Goal: Information Seeking & Learning: Learn about a topic

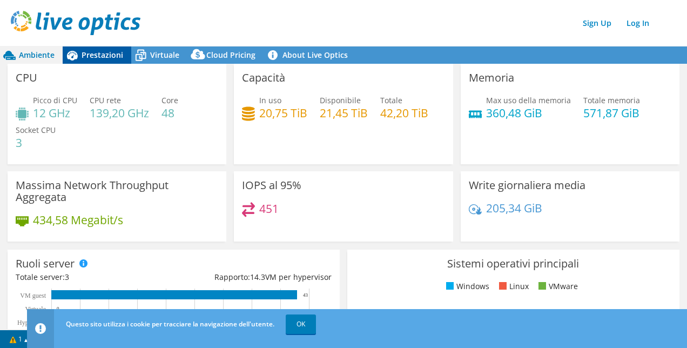
click at [86, 55] on span "Prestazioni" at bounding box center [103, 55] width 42 height 10
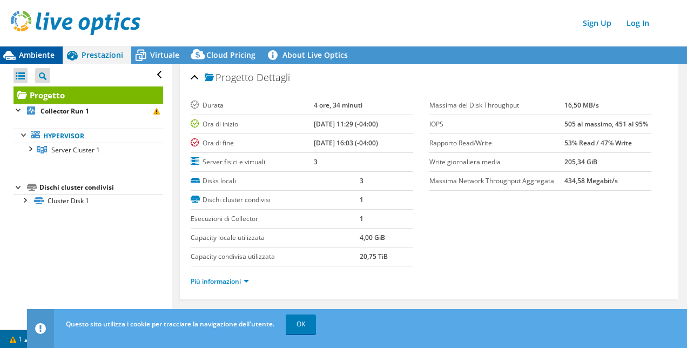
click at [33, 55] on span "Ambiente" at bounding box center [37, 55] width 36 height 10
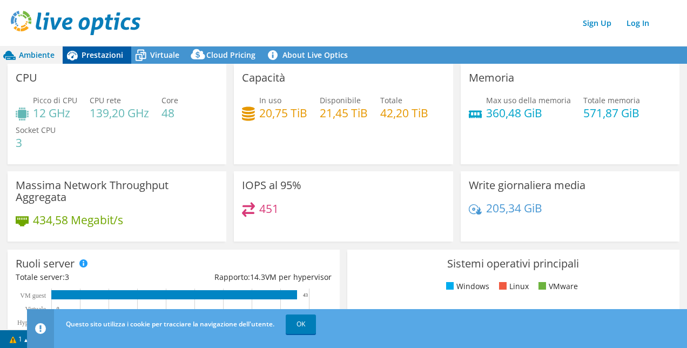
click at [104, 58] on span "Prestazioni" at bounding box center [103, 55] width 42 height 10
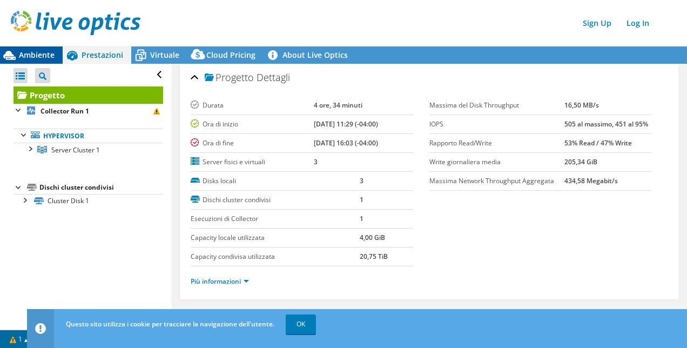
click at [35, 48] on div "Ambiente" at bounding box center [31, 54] width 63 height 17
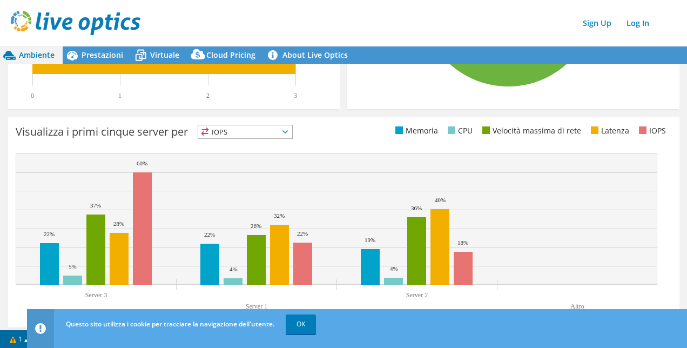
scroll to position [405, 0]
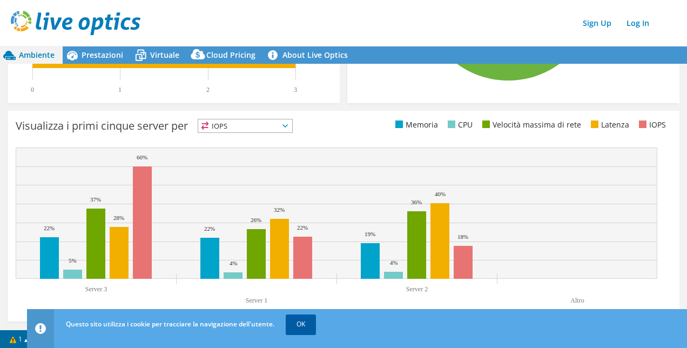
click at [303, 322] on link "OK" at bounding box center [301, 323] width 30 height 19
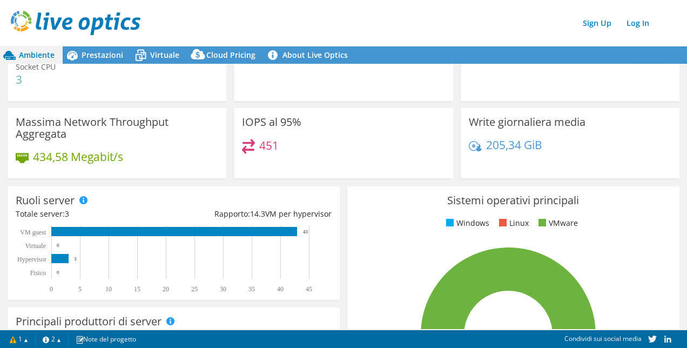
scroll to position [0, 0]
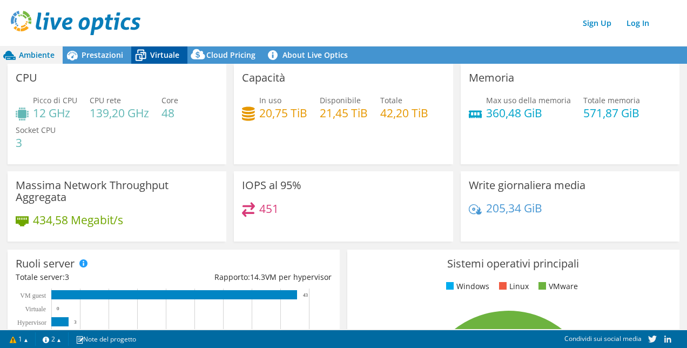
click at [160, 57] on span "Virtuale" at bounding box center [164, 55] width 29 height 10
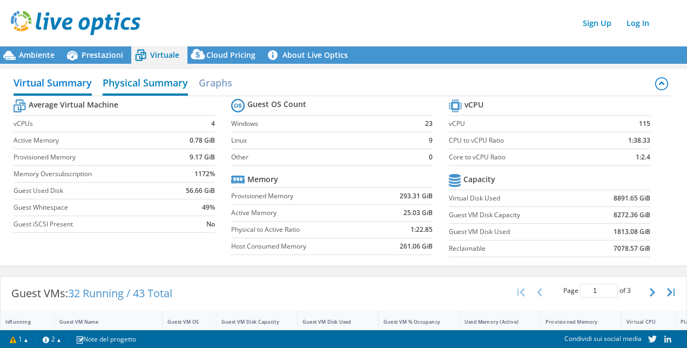
click at [167, 85] on h2 "Physical Summary" at bounding box center [145, 84] width 85 height 24
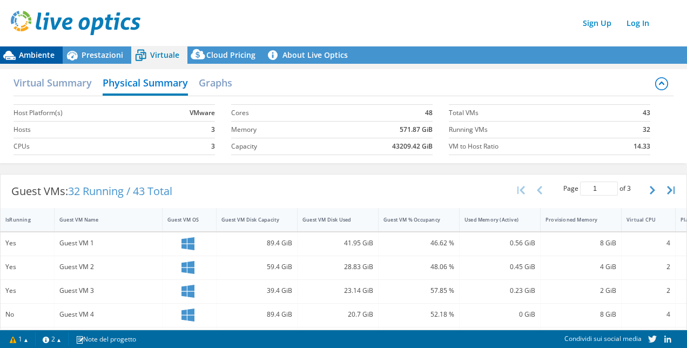
click at [25, 56] on span "Ambiente" at bounding box center [37, 55] width 36 height 10
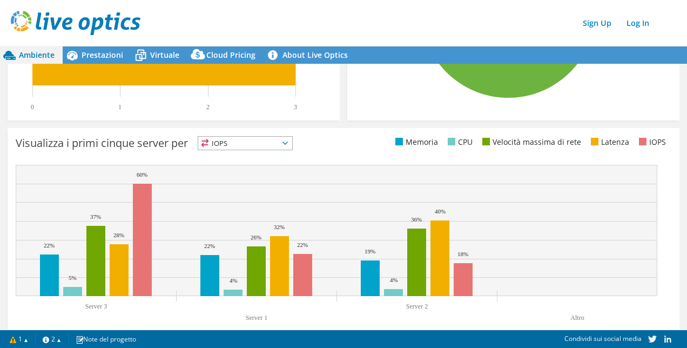
scroll to position [396, 0]
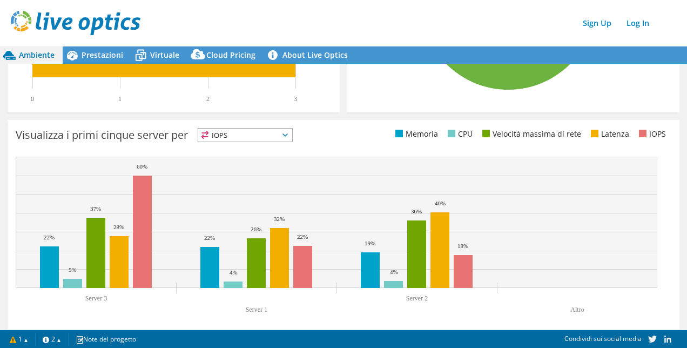
click at [245, 136] on span "IOPS" at bounding box center [245, 134] width 94 height 13
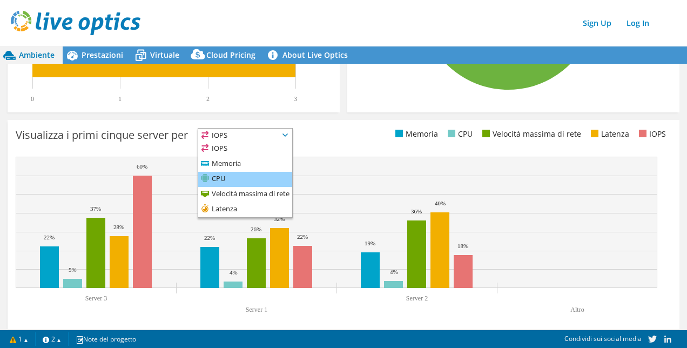
click at [242, 175] on li "CPU" at bounding box center [245, 179] width 94 height 15
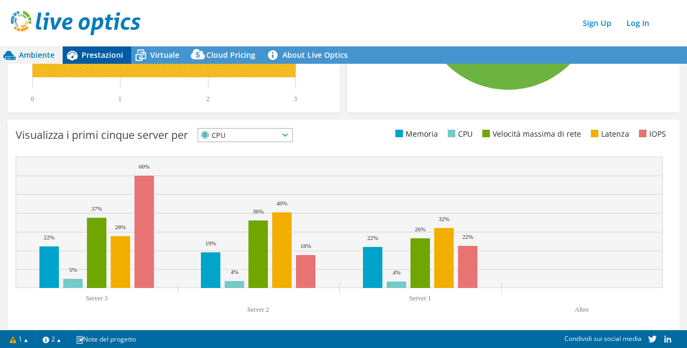
click at [103, 51] on span "Prestazioni" at bounding box center [103, 55] width 42 height 10
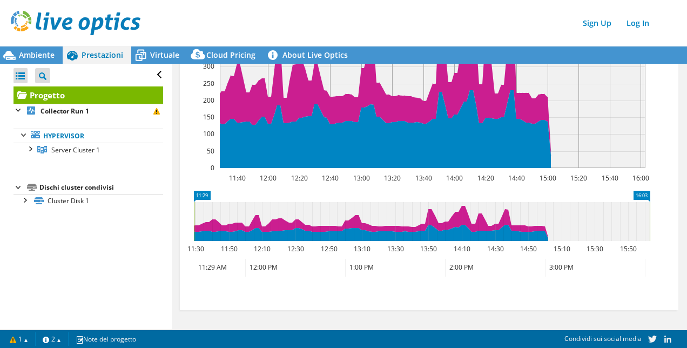
scroll to position [0, 0]
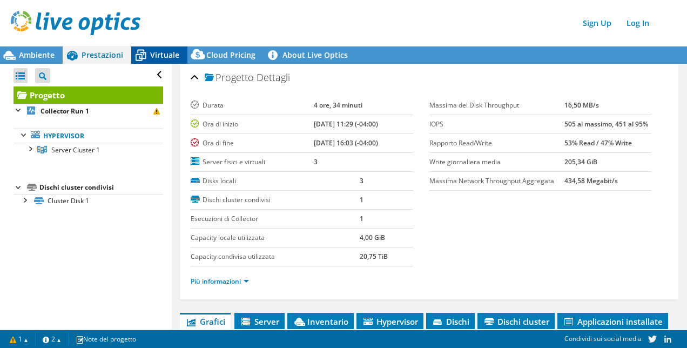
click at [158, 55] on span "Virtuale" at bounding box center [164, 55] width 29 height 10
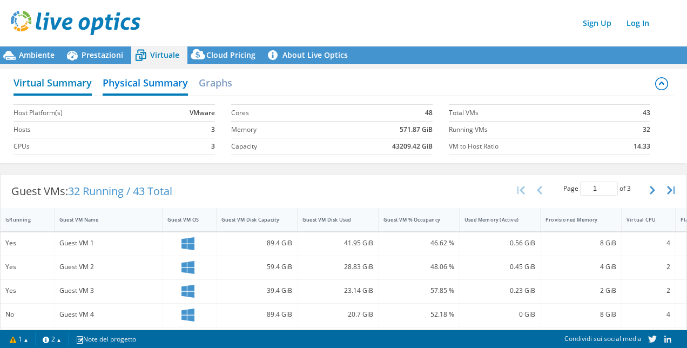
click at [74, 86] on h2 "Virtual Summary" at bounding box center [52, 84] width 78 height 24
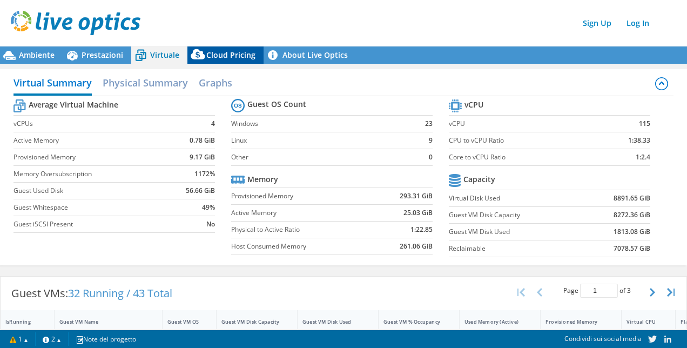
click at [218, 60] on span "Cloud Pricing" at bounding box center [230, 55] width 49 height 10
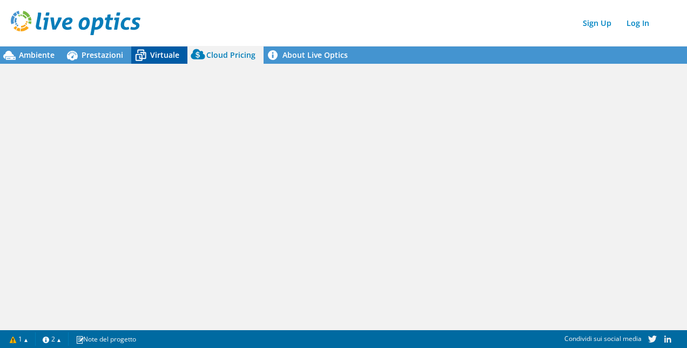
click at [162, 56] on span "Virtuale" at bounding box center [164, 55] width 29 height 10
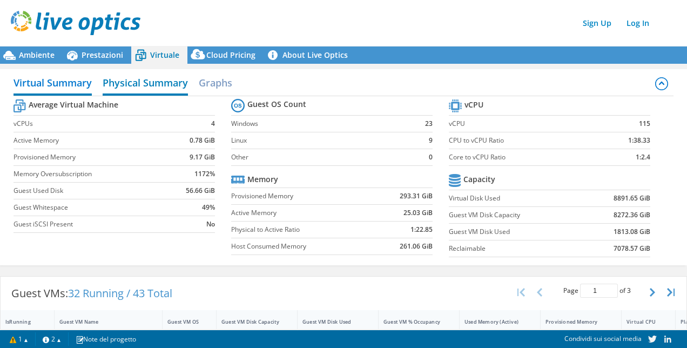
click at [137, 88] on h2 "Physical Summary" at bounding box center [145, 84] width 85 height 24
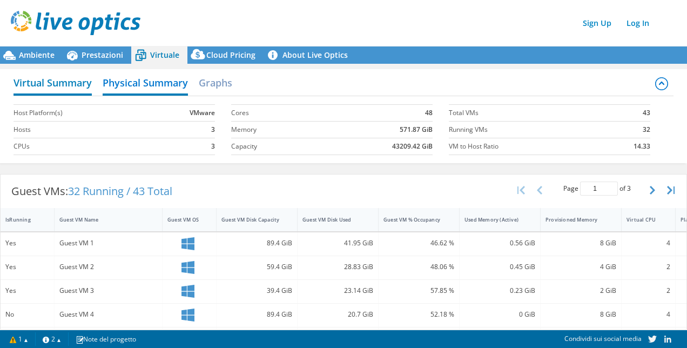
click at [60, 85] on h2 "Virtual Summary" at bounding box center [52, 84] width 78 height 24
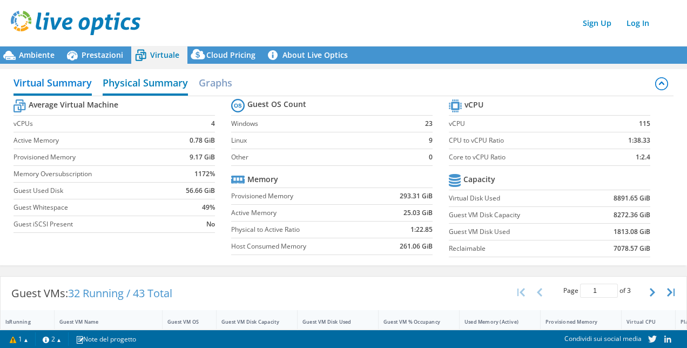
click at [126, 78] on h2 "Physical Summary" at bounding box center [145, 84] width 85 height 24
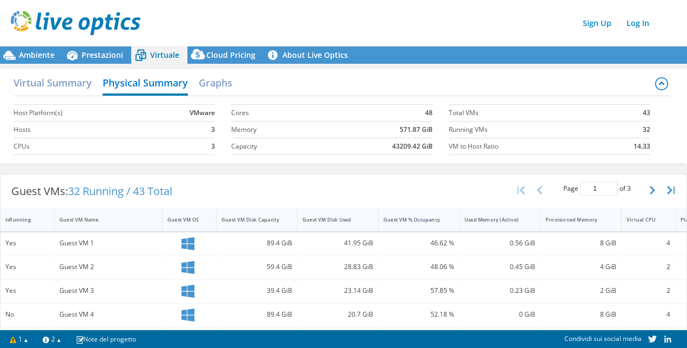
click at [57, 94] on div "Virtual Summary Physical Summary Graphs" at bounding box center [342, 84] width 659 height 24
click at [56, 85] on h2 "Virtual Summary" at bounding box center [52, 84] width 78 height 24
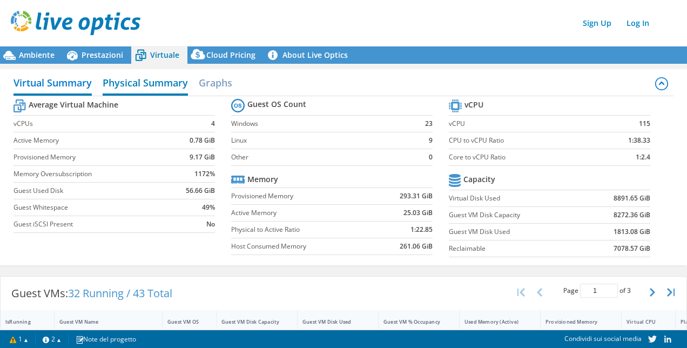
click at [148, 89] on h2 "Physical Summary" at bounding box center [145, 84] width 85 height 24
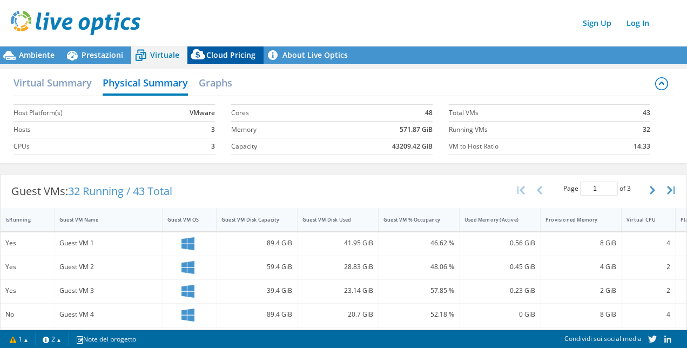
click at [225, 59] on span "Cloud Pricing" at bounding box center [230, 55] width 49 height 10
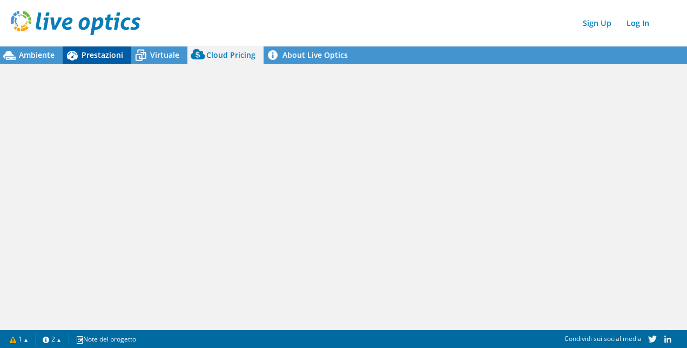
click at [107, 57] on span "Prestazioni" at bounding box center [103, 55] width 42 height 10
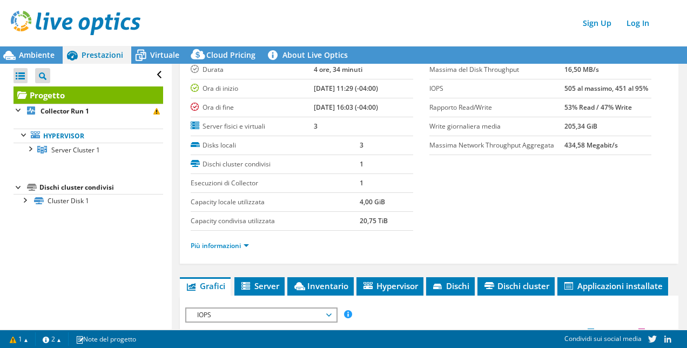
scroll to position [34, 0]
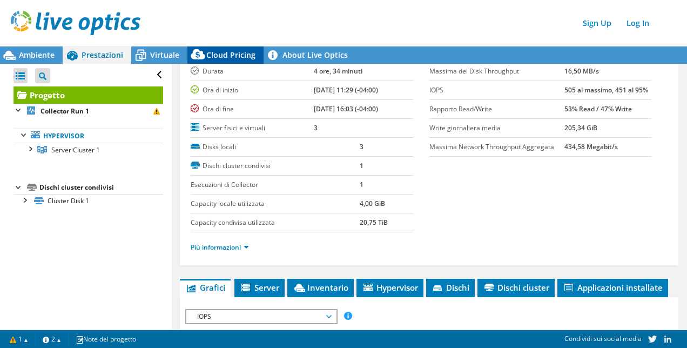
click at [226, 53] on span "Cloud Pricing" at bounding box center [230, 55] width 49 height 10
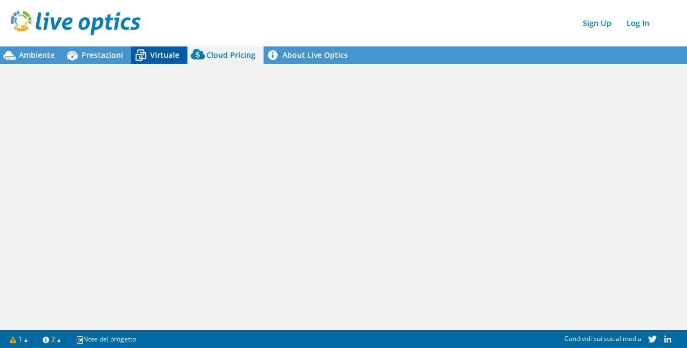
click at [176, 54] on span "Virtuale" at bounding box center [164, 55] width 29 height 10
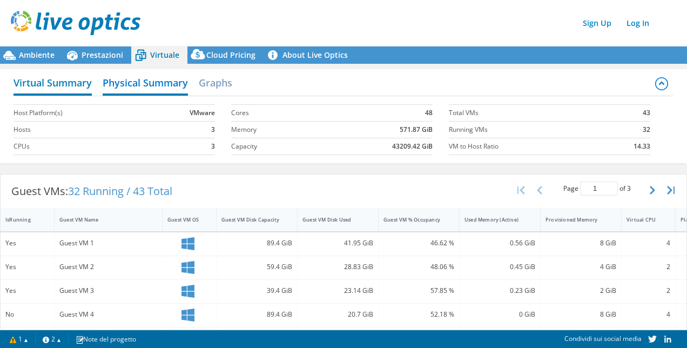
click at [59, 83] on h2 "Virtual Summary" at bounding box center [52, 84] width 78 height 24
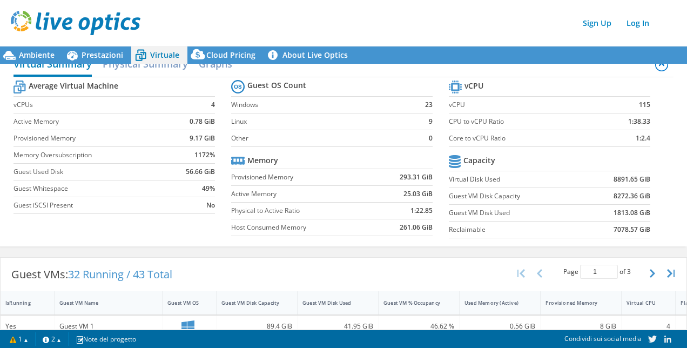
scroll to position [22, 0]
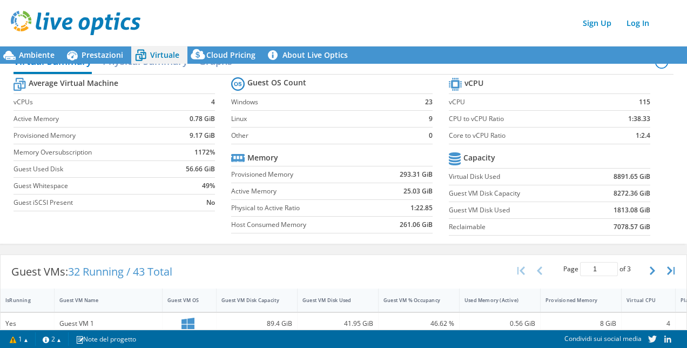
click at [97, 43] on header "Sign Up Log In" at bounding box center [354, 23] width 708 height 46
click at [99, 52] on span "Prestazioni" at bounding box center [103, 55] width 42 height 10
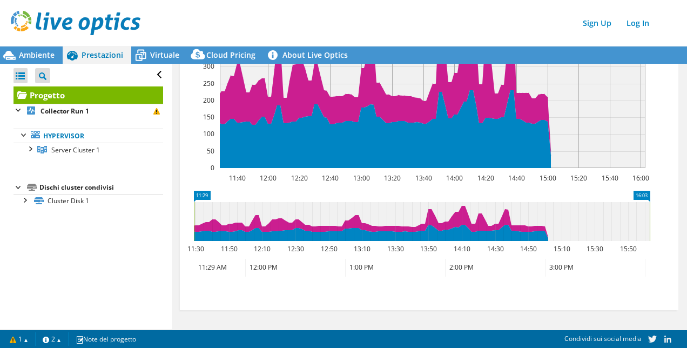
scroll to position [0, 0]
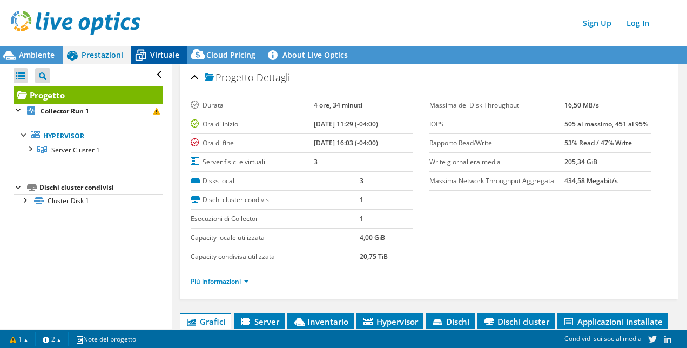
click at [163, 57] on span "Virtuale" at bounding box center [164, 55] width 29 height 10
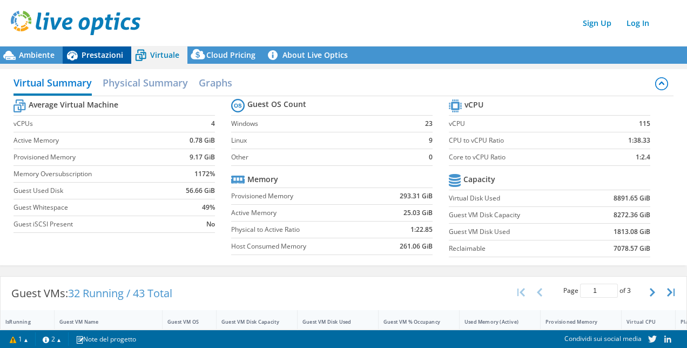
click at [90, 51] on span "Prestazioni" at bounding box center [103, 55] width 42 height 10
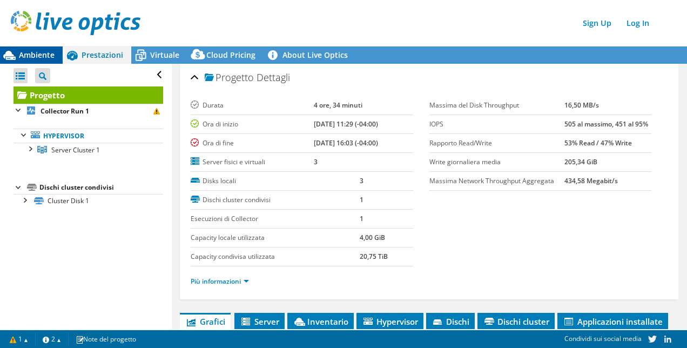
click at [38, 53] on span "Ambiente" at bounding box center [37, 55] width 36 height 10
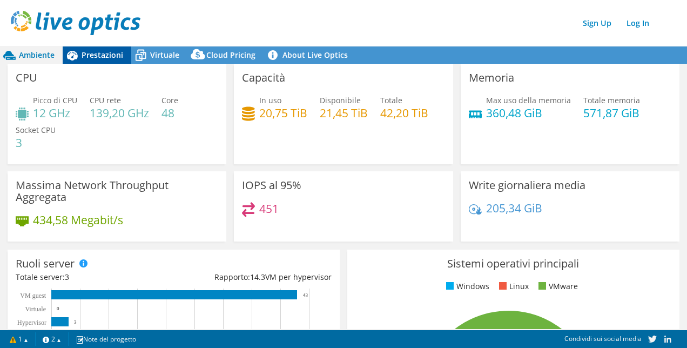
click at [91, 51] on span "Prestazioni" at bounding box center [103, 55] width 42 height 10
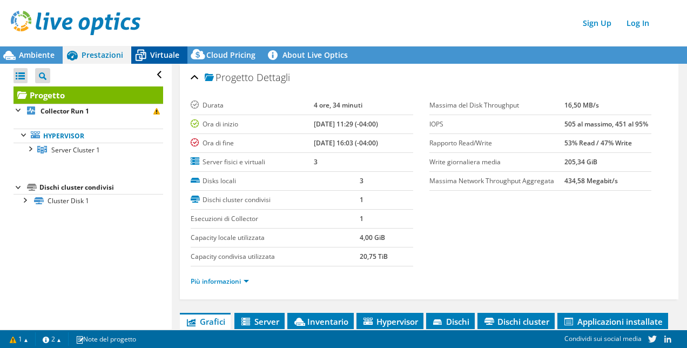
click at [167, 62] on div "Virtuale" at bounding box center [159, 54] width 56 height 17
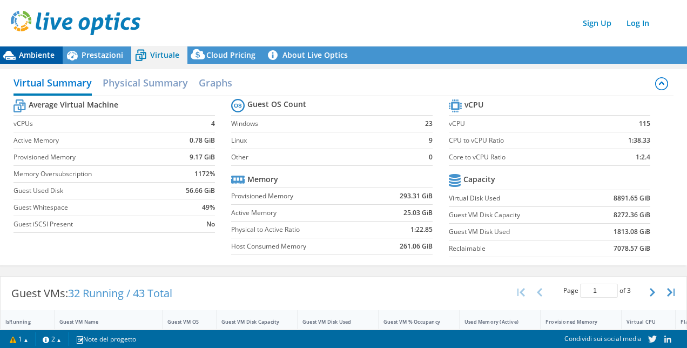
click at [50, 52] on span "Ambiente" at bounding box center [37, 55] width 36 height 10
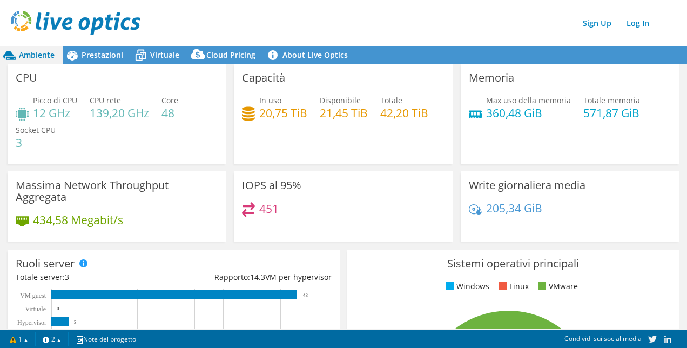
drag, startPoint x: 97, startPoint y: 56, endPoint x: 73, endPoint y: 69, distance: 26.6
click at [73, 69] on div "CPU Picco di CPU 12 GHz CPU rete 139,20 GHz Core 48 Socket CPU 3" at bounding box center [117, 114] width 219 height 100
click at [100, 59] on span "Prestazioni" at bounding box center [103, 55] width 42 height 10
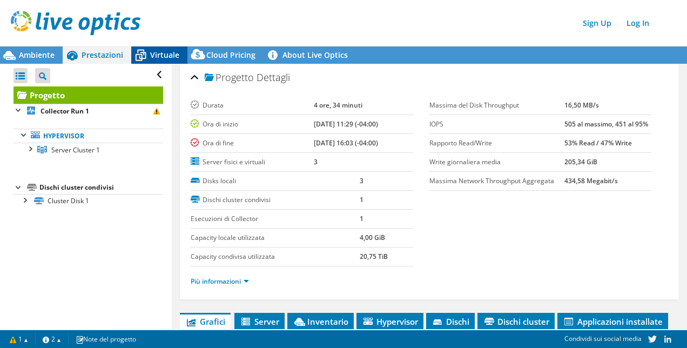
click at [156, 51] on span "Virtuale" at bounding box center [164, 55] width 29 height 10
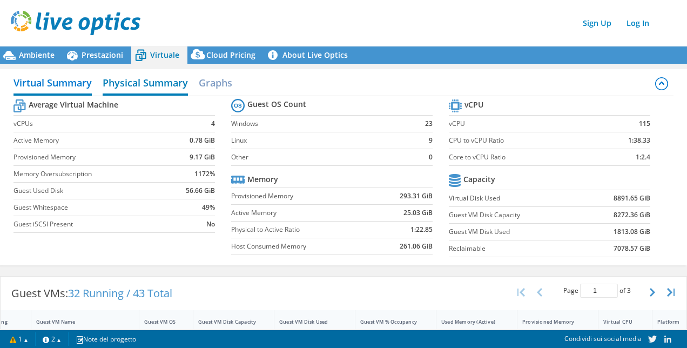
click at [165, 89] on h2 "Physical Summary" at bounding box center [145, 84] width 85 height 24
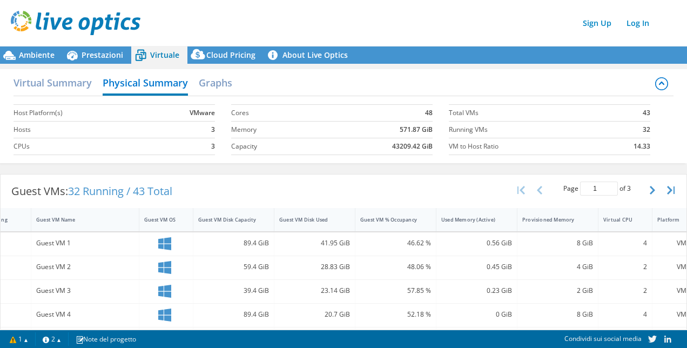
click at [98, 237] on div "Guest VM 1" at bounding box center [85, 243] width 98 height 12
click at [100, 56] on span "Prestazioni" at bounding box center [103, 55] width 42 height 10
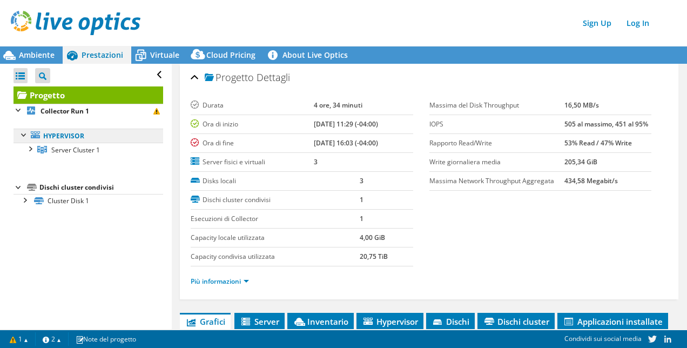
click at [56, 141] on link "Hypervisor" at bounding box center [88, 135] width 150 height 14
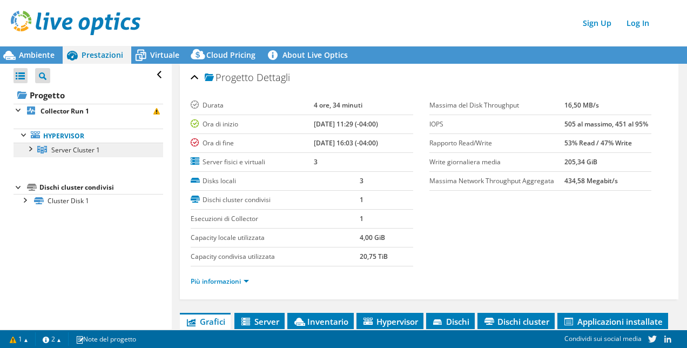
click at [63, 152] on span "Server Cluster 1" at bounding box center [75, 149] width 49 height 9
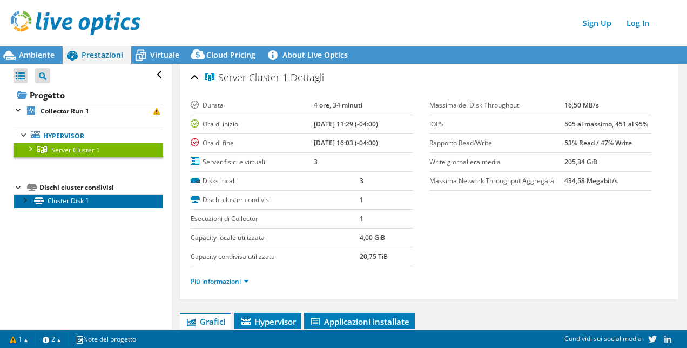
click at [51, 197] on link "Cluster Disk 1" at bounding box center [88, 201] width 150 height 14
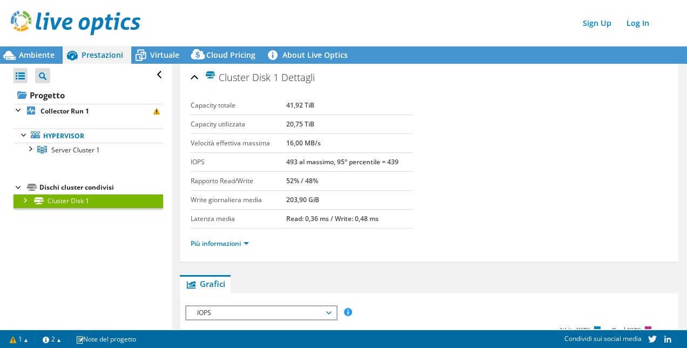
click at [20, 198] on div at bounding box center [24, 199] width 11 height 11
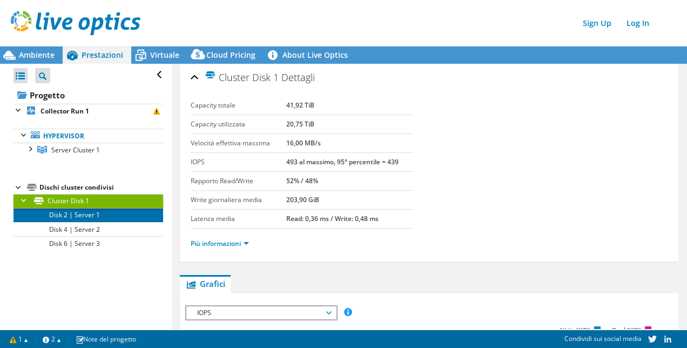
click at [125, 215] on link "Disk 2 | Server 1" at bounding box center [88, 215] width 150 height 14
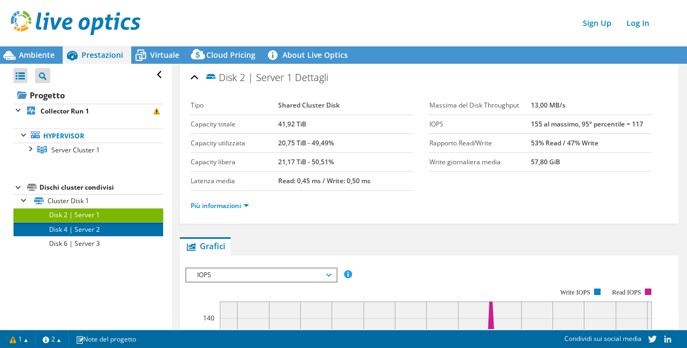
click at [113, 229] on link "Disk 4 | Server 2" at bounding box center [88, 229] width 150 height 14
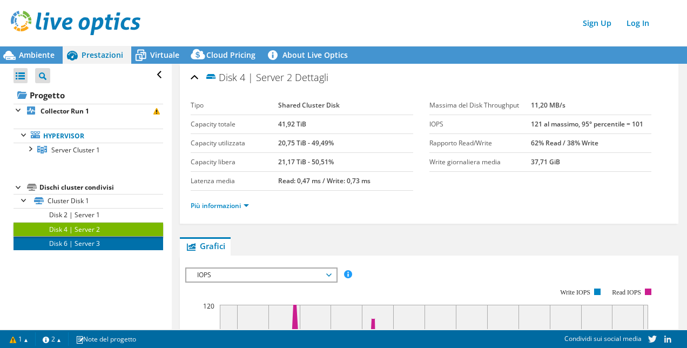
click at [97, 245] on link "Disk 6 | Server 3" at bounding box center [88, 243] width 150 height 14
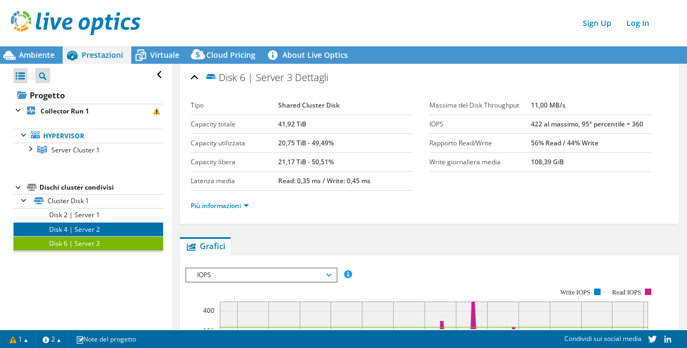
click at [91, 222] on link "Disk 4 | Server 2" at bounding box center [88, 229] width 150 height 14
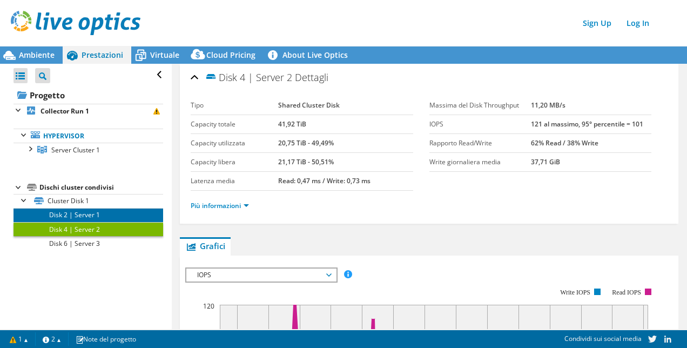
click at [92, 208] on link "Disk 2 | Server 1" at bounding box center [88, 215] width 150 height 14
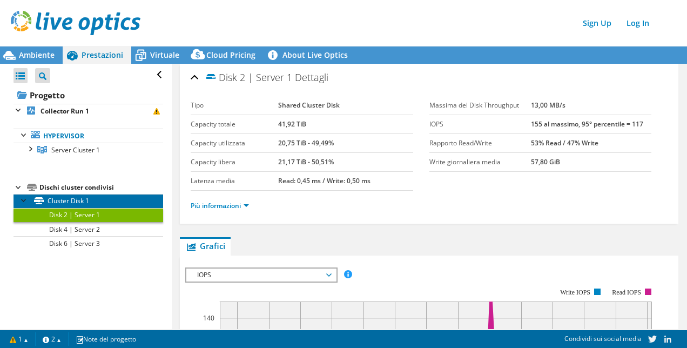
click at [90, 201] on link "Cluster Disk 1" at bounding box center [88, 201] width 150 height 14
